Goal: Information Seeking & Learning: Learn about a topic

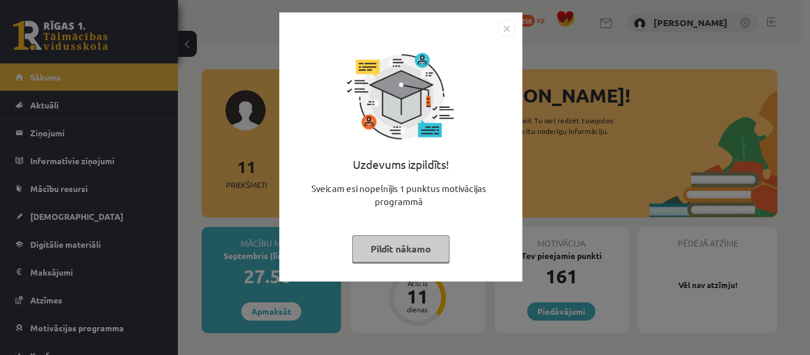
click at [387, 244] on button "Pildīt nākamo" at bounding box center [400, 249] width 97 height 27
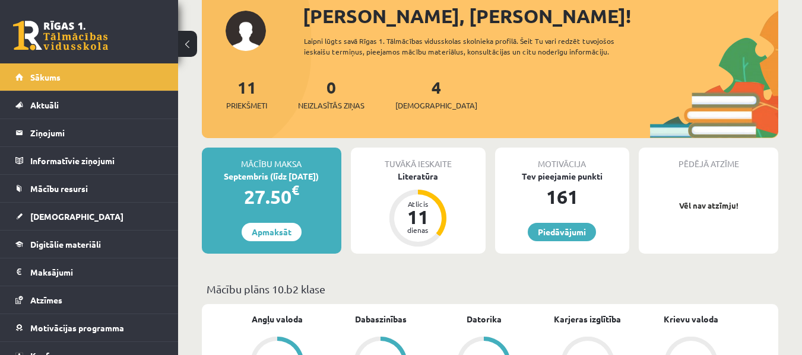
scroll to position [59, 0]
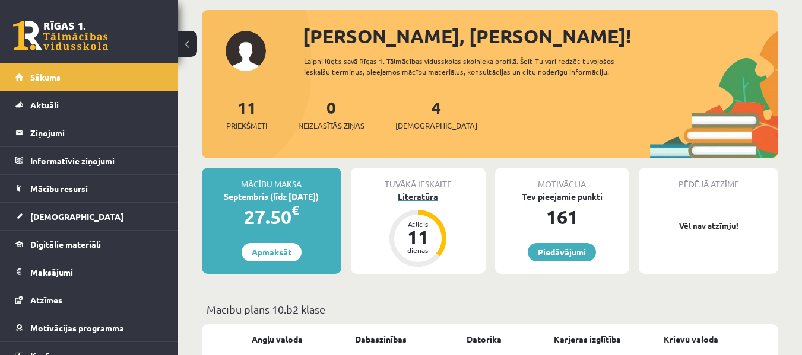
click at [424, 196] on div "Literatūra" at bounding box center [418, 196] width 135 height 12
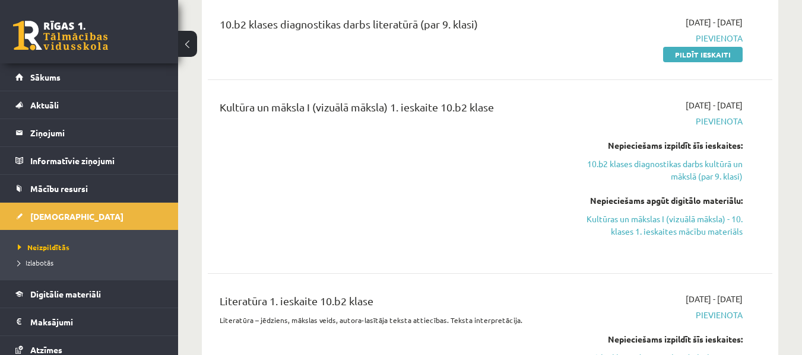
scroll to position [237, 0]
click at [647, 220] on link "Kultūras un mākslas I (vizuālā māksla) - 10. klases 1. ieskaites mācību materiā…" at bounding box center [661, 224] width 163 height 25
